Goal: Navigation & Orientation: Find specific page/section

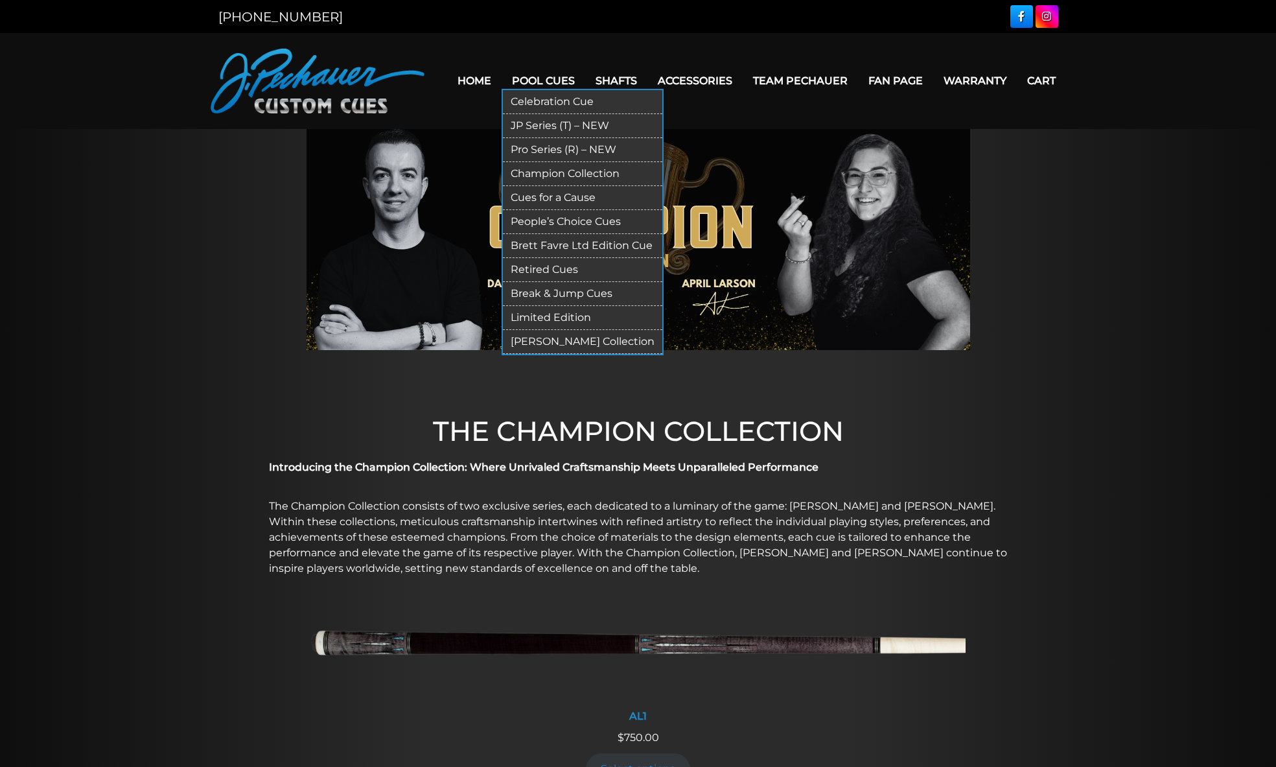
click at [537, 126] on link "JP Series (T) – NEW" at bounding box center [582, 126] width 159 height 24
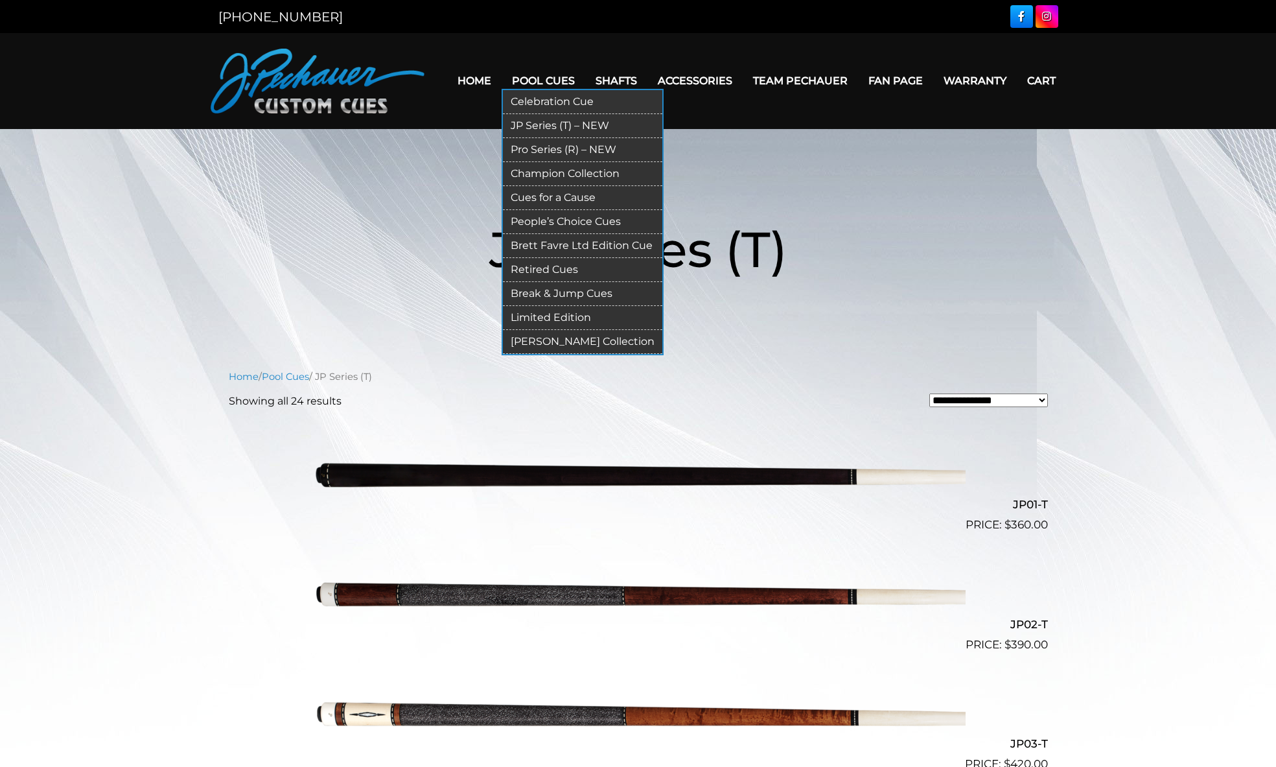
click at [549, 221] on link "People’s Choice Cues" at bounding box center [582, 222] width 159 height 24
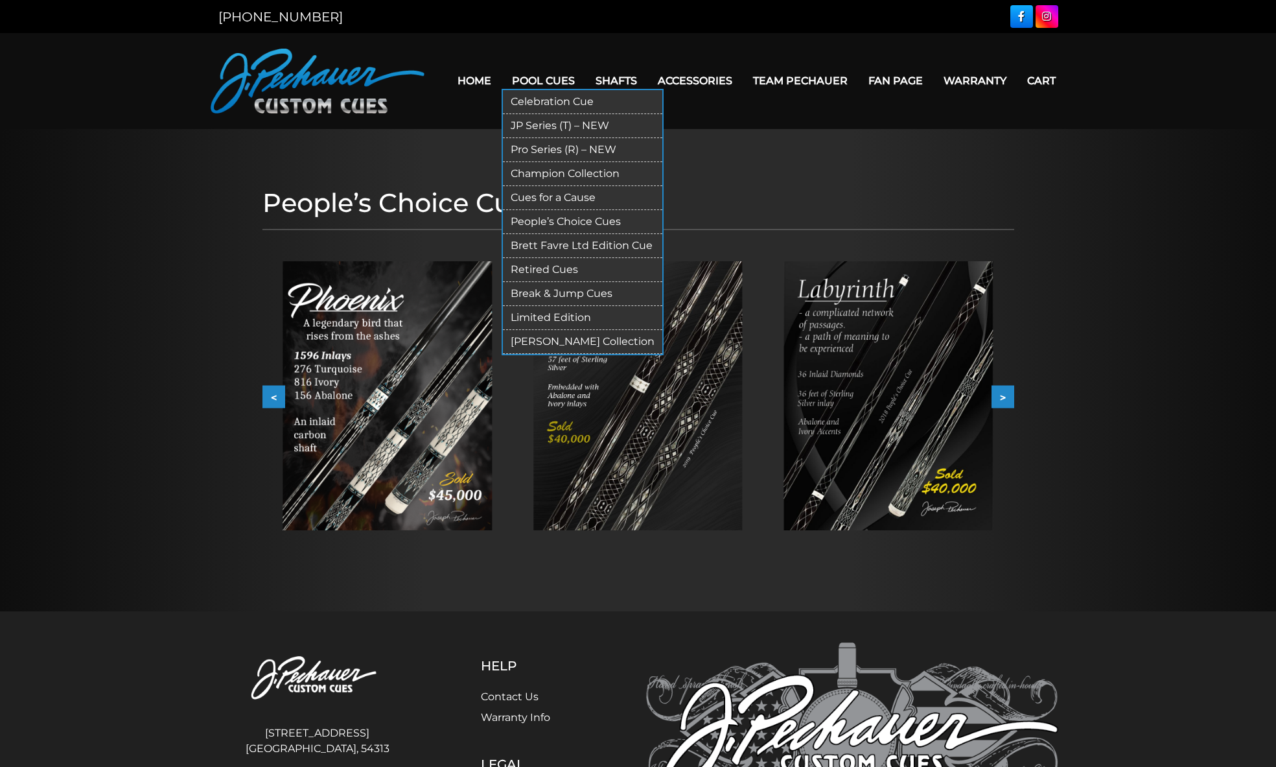
click at [538, 175] on link "Champion Collection" at bounding box center [582, 174] width 159 height 24
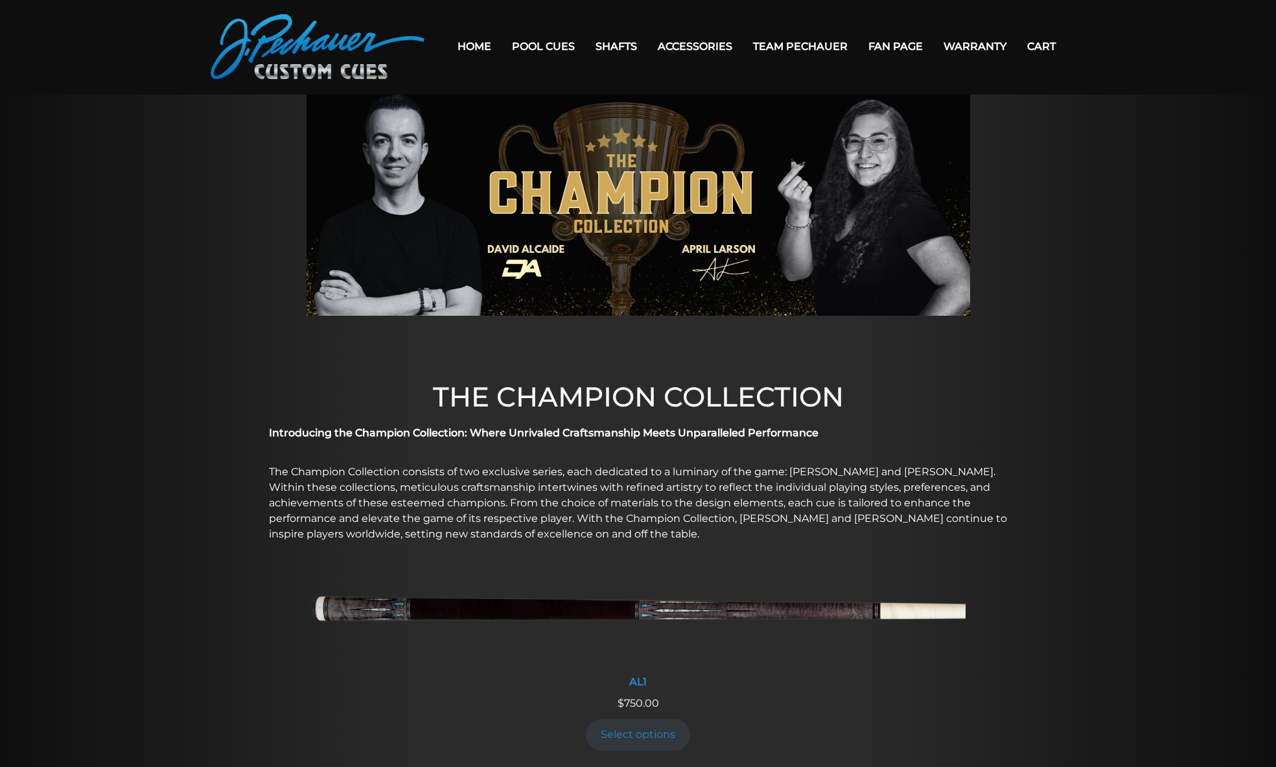
scroll to position [12, 0]
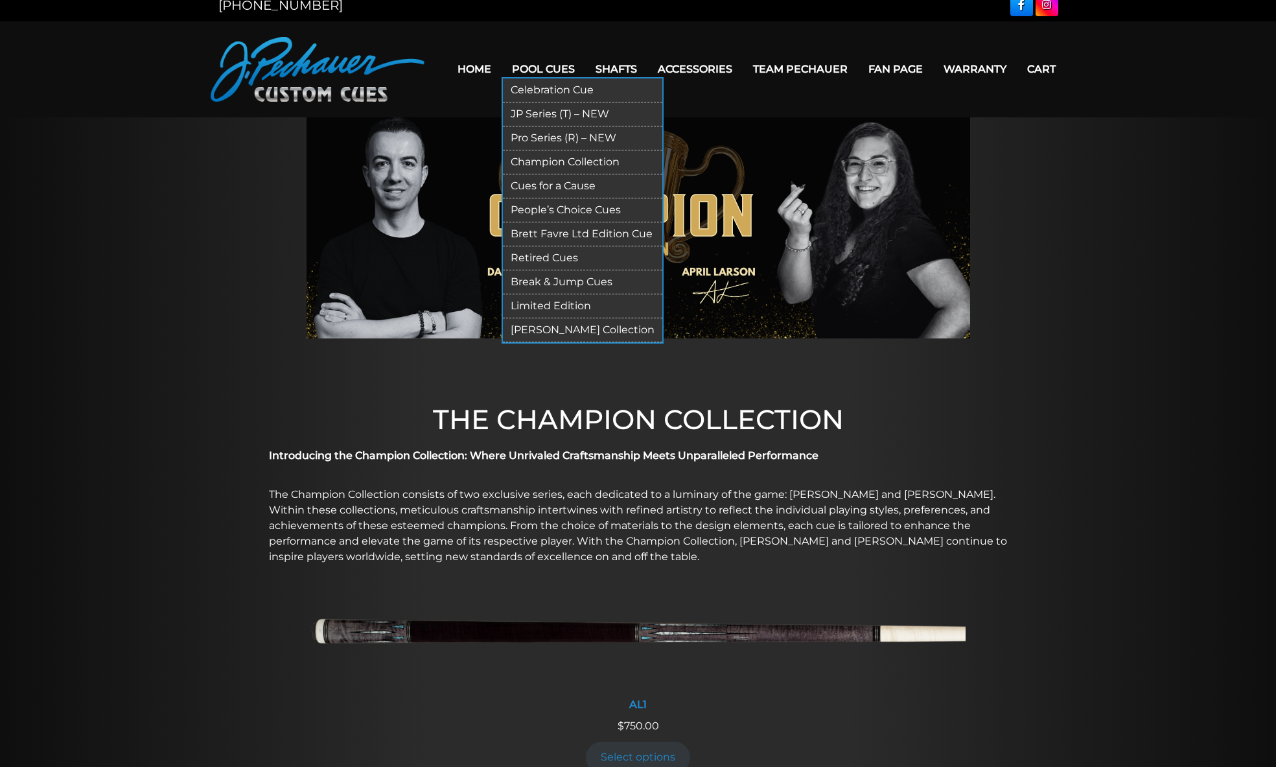
click at [544, 137] on link "Pro Series (R) – NEW" at bounding box center [582, 138] width 159 height 24
